Goal: Information Seeking & Learning: Learn about a topic

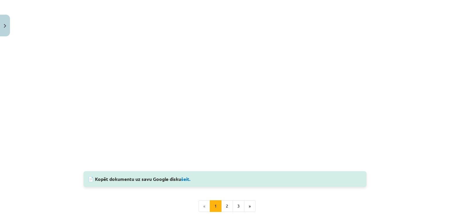
scroll to position [541, 0]
click at [222, 206] on button "2" at bounding box center [227, 207] width 12 height 12
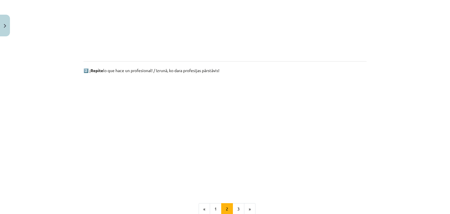
scroll to position [342, 0]
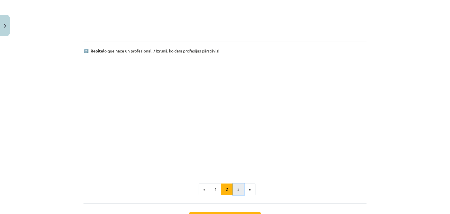
click at [233, 188] on button "3" at bounding box center [239, 190] width 12 height 12
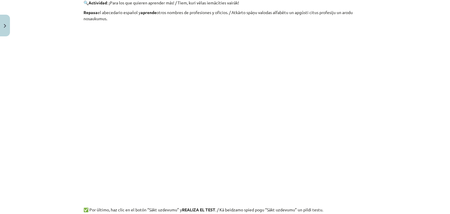
scroll to position [216, 0]
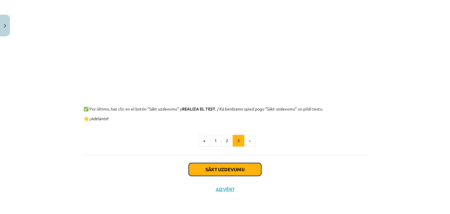
click at [214, 170] on button "Sākt uzdevumu" at bounding box center [225, 169] width 73 height 13
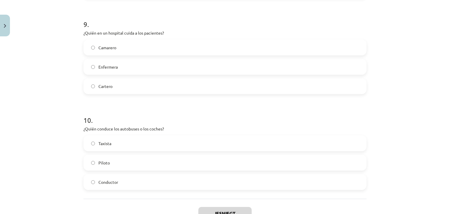
scroll to position [928, 0]
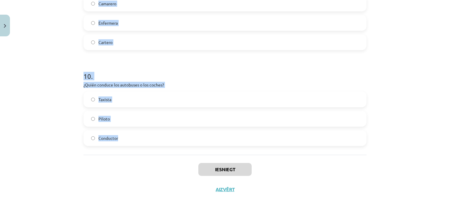
drag, startPoint x: 91, startPoint y: 122, endPoint x: 150, endPoint y: 133, distance: 60.3
copy form "1 . Tie profesiju un [PERSON_NAME] nosaukumi, kas vīriešu dzimtē beidzas ar “-e…"
click at [177, 77] on h1 "10 ." at bounding box center [225, 71] width 283 height 18
click at [179, 79] on h1 "10 ." at bounding box center [225, 71] width 283 height 18
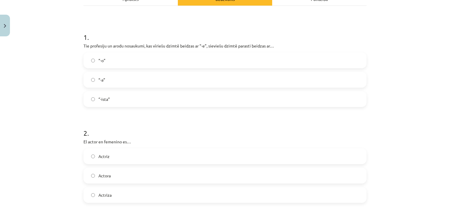
scroll to position [94, 0]
click at [116, 78] on label "“-a”" at bounding box center [225, 80] width 282 height 15
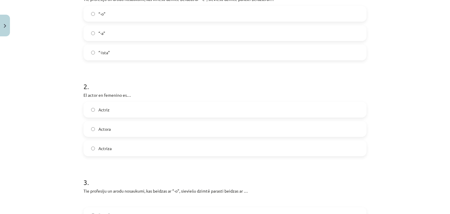
click at [120, 116] on label "Actriz" at bounding box center [225, 109] width 282 height 15
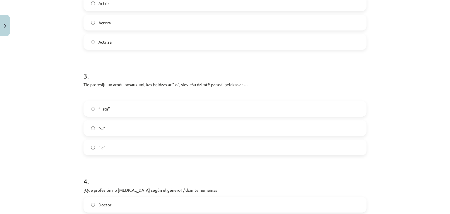
click at [127, 128] on label "“-a”" at bounding box center [225, 128] width 282 height 15
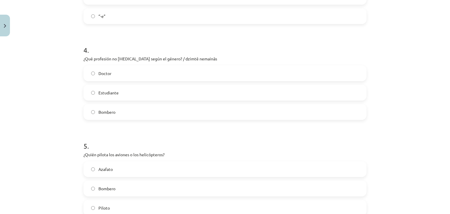
scroll to position [380, 0]
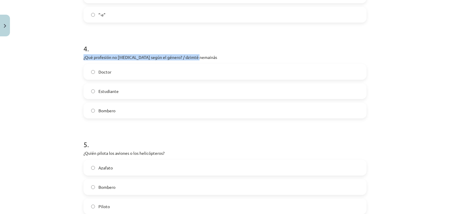
drag, startPoint x: 82, startPoint y: 57, endPoint x: 199, endPoint y: 59, distance: 116.7
click at [199, 59] on p "¿Qué profesión no [MEDICAL_DATA] según el género? / dzimtē nemainās" at bounding box center [225, 57] width 283 height 6
copy p "¿Qué profesión no [MEDICAL_DATA] según el género? / dzimtē nemainās"
click at [115, 115] on label "Bombero" at bounding box center [225, 110] width 282 height 15
click at [113, 76] on label "Doctor" at bounding box center [225, 72] width 282 height 15
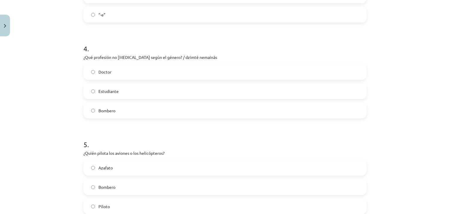
scroll to position [388, 0]
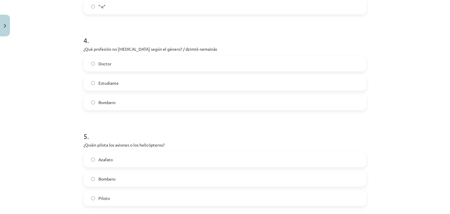
click at [135, 82] on label "Estudiante" at bounding box center [225, 83] width 282 height 15
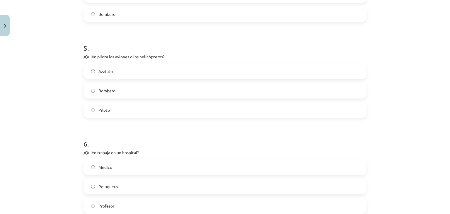
scroll to position [477, 0]
click at [118, 110] on label "Piloto" at bounding box center [225, 109] width 282 height 15
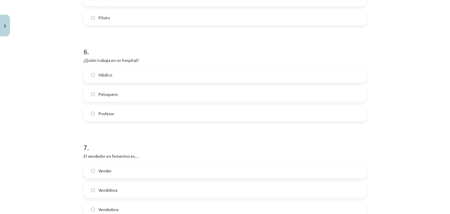
click at [110, 76] on label "Médico" at bounding box center [225, 74] width 282 height 15
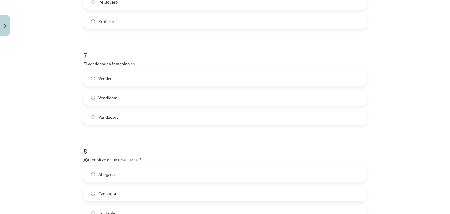
scroll to position [661, 0]
click at [128, 119] on label "Vendedora" at bounding box center [225, 116] width 282 height 15
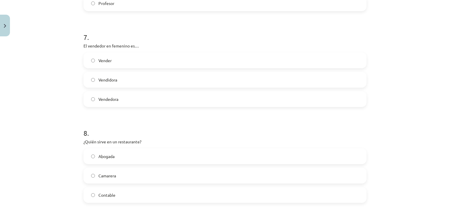
scroll to position [741, 0]
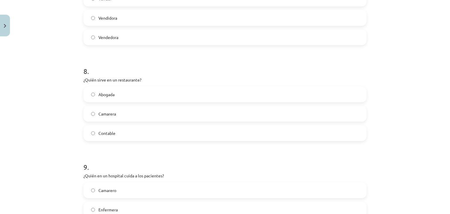
click at [110, 117] on label "Camarera" at bounding box center [225, 113] width 282 height 15
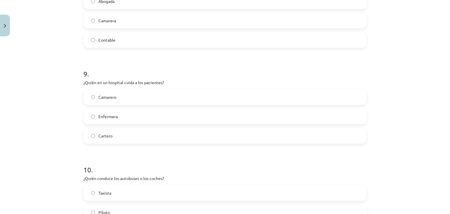
scroll to position [834, 0]
click at [129, 116] on label "Enfermera" at bounding box center [225, 116] width 282 height 15
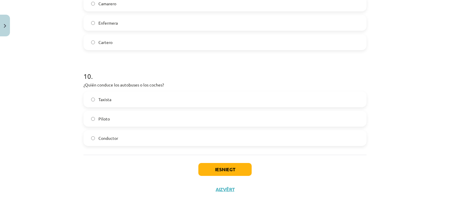
scroll to position [927, 0]
click at [152, 133] on label "Conductor" at bounding box center [225, 138] width 282 height 15
click at [211, 173] on button "Iesniegt" at bounding box center [225, 169] width 53 height 13
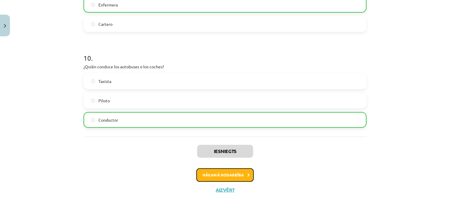
click at [223, 177] on button "Nākamā nodarbība" at bounding box center [224, 174] width 57 height 13
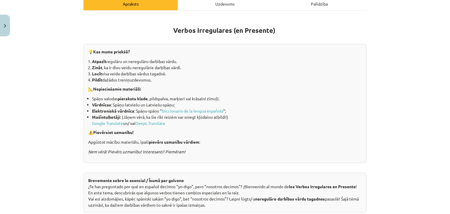
scroll to position [22, 0]
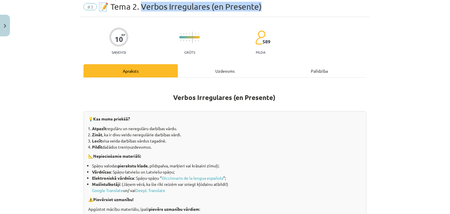
drag, startPoint x: 142, startPoint y: 8, endPoint x: 272, endPoint y: 7, distance: 130.2
click at [272, 7] on div "#3 📝 Tema 2. Verbos Irregulares (en Presente)" at bounding box center [225, 6] width 283 height 9
copy span "erbos Irregulares (en Presente)"
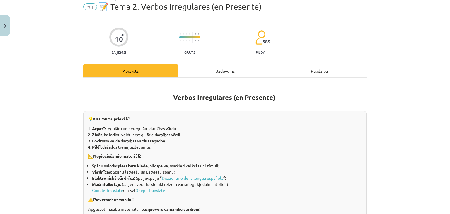
click at [203, 51] on div "10 XP Saņemsi Grūts 589 pilda" at bounding box center [225, 39] width 283 height 30
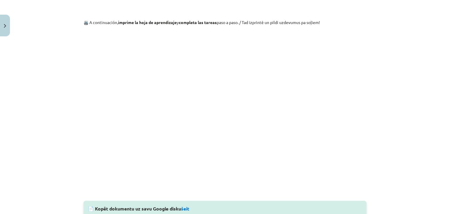
scroll to position [589, 0]
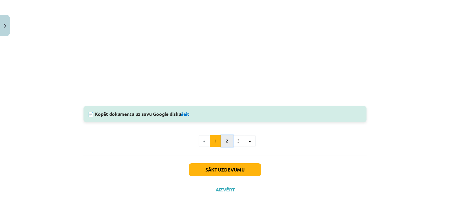
click at [225, 140] on button "2" at bounding box center [227, 141] width 12 height 12
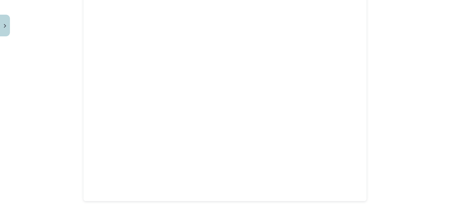
scroll to position [140, 0]
click at [414, 107] on div "Mācību tēma: Spāņu valodas b1 - 11. klases 1.ieskaites mācību materiāls #3 📝 Te…" at bounding box center [225, 107] width 450 height 214
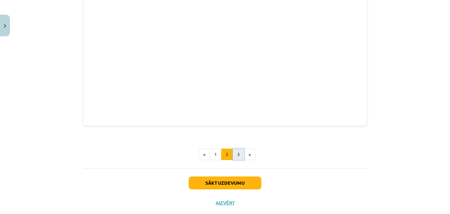
click at [236, 158] on button "3" at bounding box center [239, 155] width 12 height 12
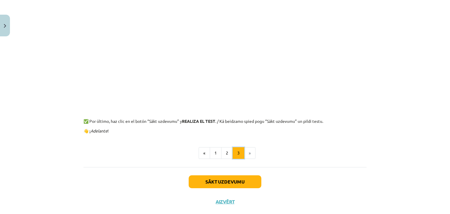
scroll to position [105, 0]
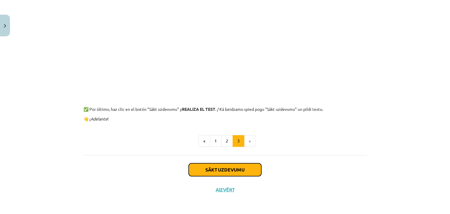
click at [234, 171] on button "Sākt uzdevumu" at bounding box center [225, 169] width 73 height 13
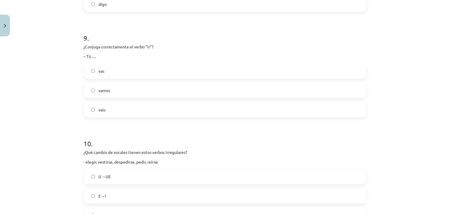
scroll to position [1015, 0]
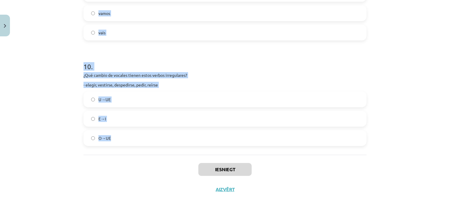
drag, startPoint x: 81, startPoint y: 118, endPoint x: 144, endPoint y: 154, distance: 72.6
copy form "7 . ¿Lor ipsumd si ametcon adipis elits doeius temporincid? - utlabore, etdolo,…"
click at [183, 74] on p "¿Qué cambio de vocales tienen estos verbos irregulares?" at bounding box center [225, 75] width 283 height 6
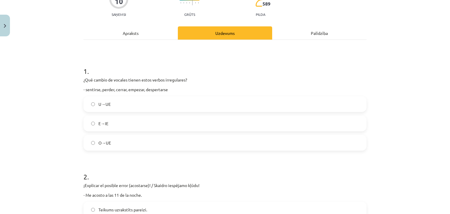
scroll to position [60, 0]
click at [117, 119] on label "E→IE" at bounding box center [225, 123] width 282 height 15
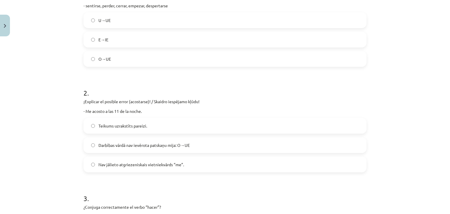
scroll to position [165, 0]
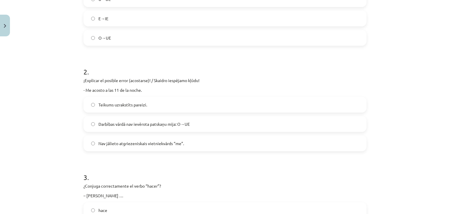
click at [138, 121] on span "Darbības vārdā nav ievērota patskaņu mija: O→UE" at bounding box center [144, 124] width 91 height 6
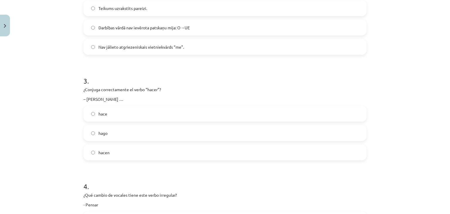
scroll to position [262, 0]
click at [111, 119] on label "hace" at bounding box center [225, 113] width 282 height 15
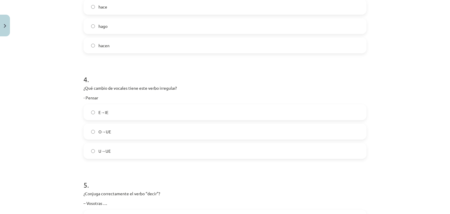
scroll to position [369, 0]
click at [111, 119] on label "E→IE" at bounding box center [225, 111] width 282 height 15
click at [130, 131] on label "decís" at bounding box center [225, 131] width 282 height 15
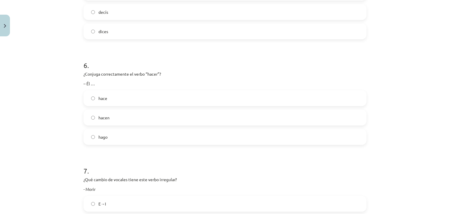
scroll to position [591, 0]
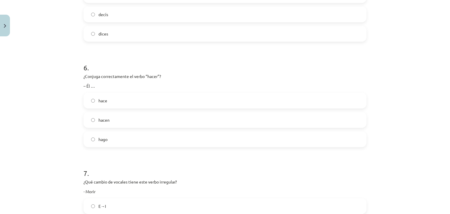
click at [102, 92] on div "6 . ¿Conjuga correctamente el verbo “hacer”? – Él … hace hacen hago" at bounding box center [225, 100] width 283 height 94
click at [103, 94] on label "hace" at bounding box center [225, 100] width 282 height 15
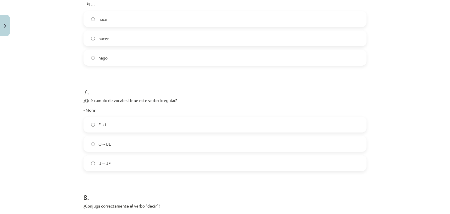
click at [118, 140] on label "O→UE" at bounding box center [225, 144] width 282 height 15
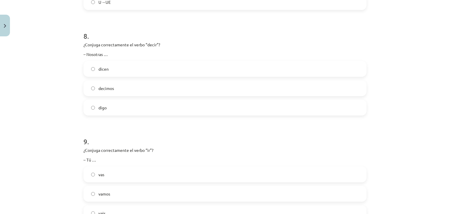
scroll to position [836, 0]
click at [113, 86] on label "decimos" at bounding box center [225, 86] width 282 height 15
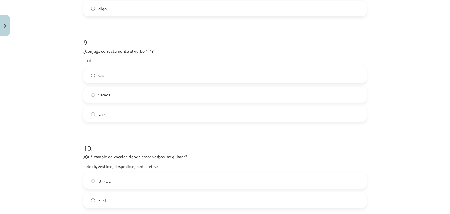
scroll to position [935, 0]
click at [115, 79] on label "vas" at bounding box center [225, 74] width 282 height 15
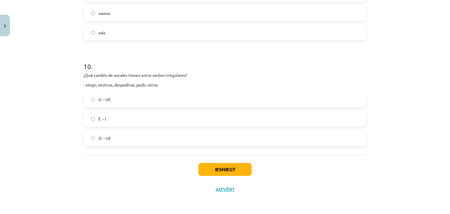
click at [115, 140] on label "O→UE" at bounding box center [225, 138] width 282 height 15
click at [235, 171] on button "Iesniegt" at bounding box center [225, 169] width 53 height 13
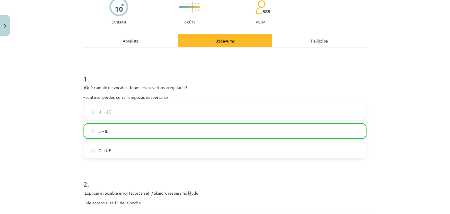
scroll to position [51, 0]
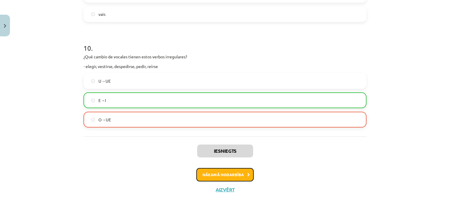
click at [212, 172] on button "Nākamā nodarbība" at bounding box center [224, 174] width 57 height 13
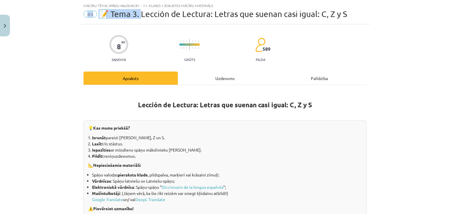
scroll to position [8, 0]
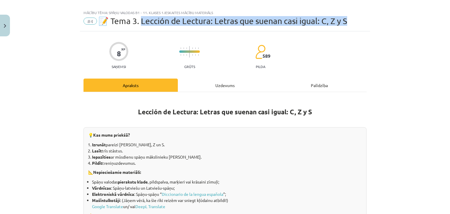
drag, startPoint x: 139, startPoint y: 13, endPoint x: 350, endPoint y: 21, distance: 210.7
click at [350, 21] on div "#4 📝 Tema 3. Lección de Lectura: Letras que suenan casi igual: C, Z y S" at bounding box center [225, 20] width 283 height 9
copy span "ección de Lectura: Letras que suenan casi igual: C, Z y S"
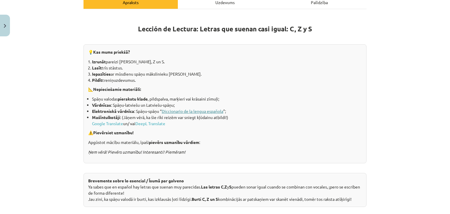
scroll to position [74, 0]
